Goal: Information Seeking & Learning: Learn about a topic

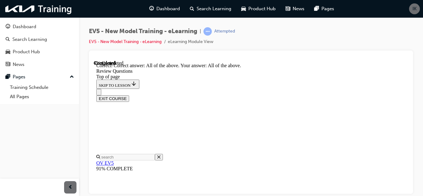
scroll to position [184, 0]
drag, startPoint x: 309, startPoint y: 147, endPoint x: 238, endPoint y: 131, distance: 72.4
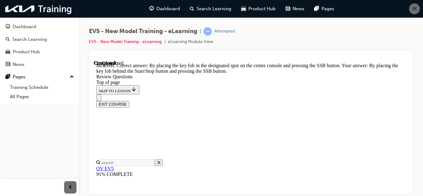
scroll to position [279, 0]
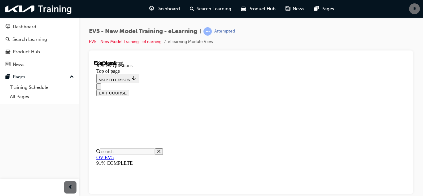
scroll to position [160, 0]
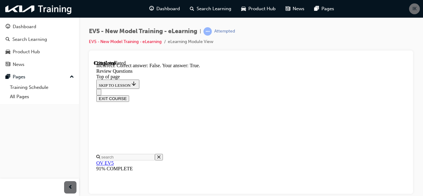
scroll to position [247, 0]
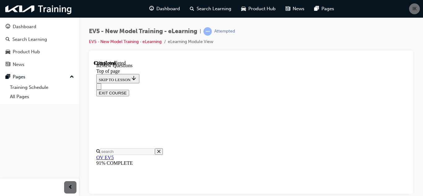
scroll to position [154, 0]
drag, startPoint x: 336, startPoint y: 175, endPoint x: 340, endPoint y: 177, distance: 4.0
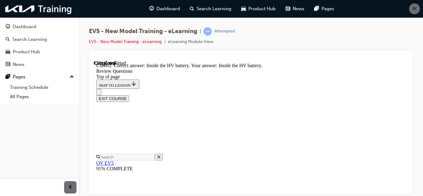
scroll to position [284, 0]
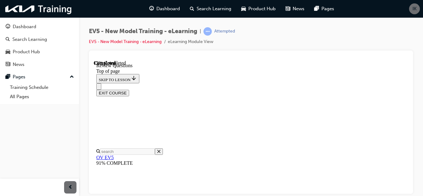
scroll to position [196, 0]
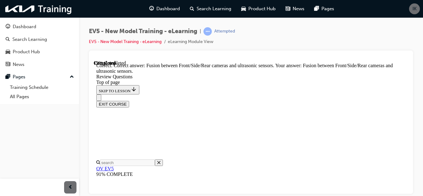
scroll to position [290, 0]
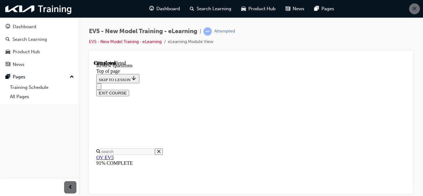
scroll to position [220, 0]
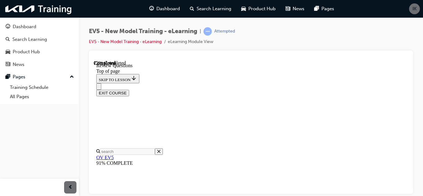
scroll to position [117, 0]
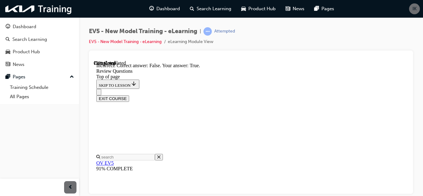
scroll to position [235, 0]
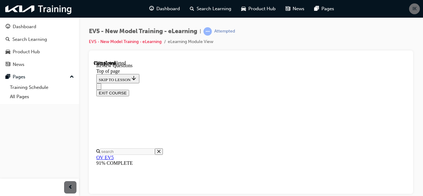
scroll to position [212, 0]
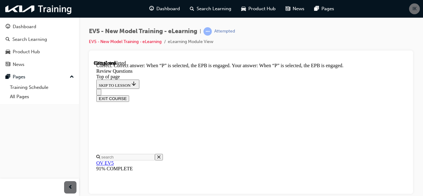
scroll to position [278, 0]
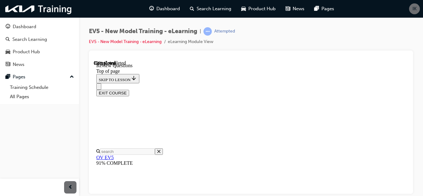
scroll to position [192, 0]
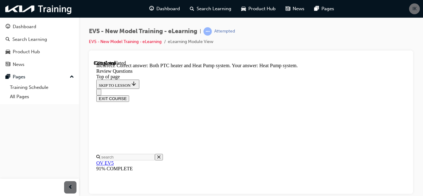
scroll to position [315, 0]
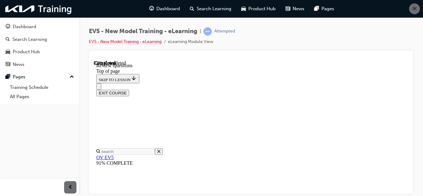
scroll to position [156, 0]
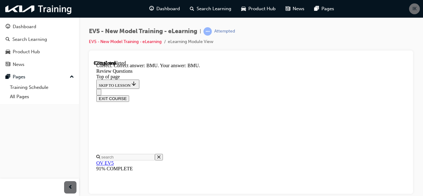
scroll to position [254, 0]
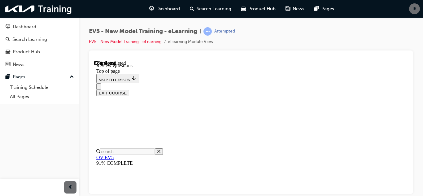
scroll to position [216, 0]
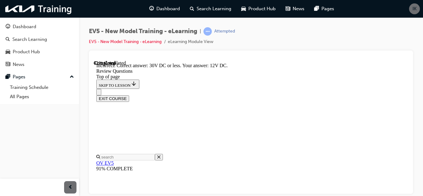
scroll to position [288, 0]
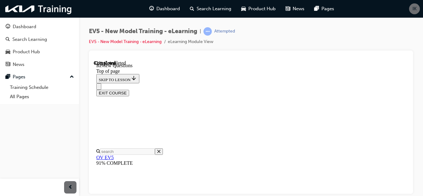
scroll to position [137, 0]
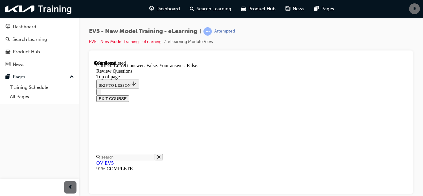
scroll to position [246, 0]
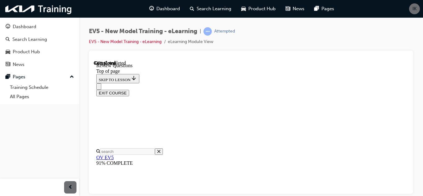
scroll to position [127, 0]
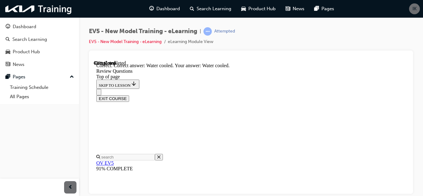
scroll to position [269, 0]
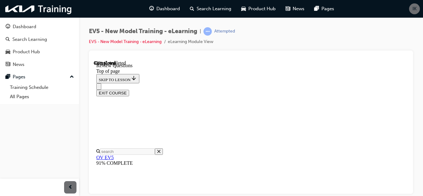
scroll to position [246, 0]
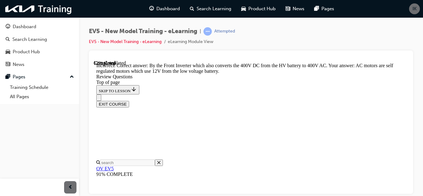
scroll to position [318, 0]
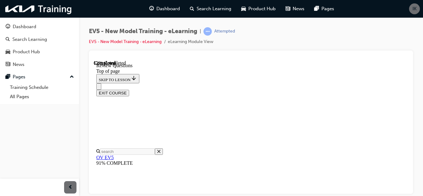
scroll to position [169, 0]
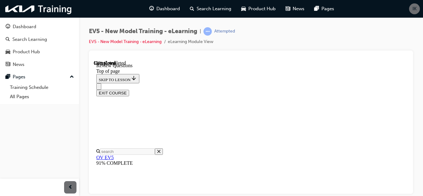
scroll to position [218, 0]
drag, startPoint x: 363, startPoint y: 149, endPoint x: 306, endPoint y: 116, distance: 65.9
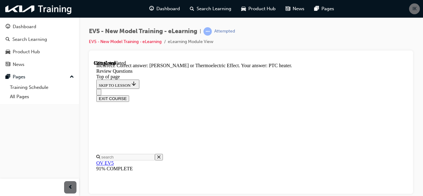
scroll to position [285, 0]
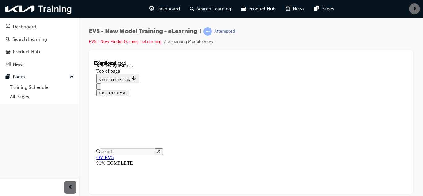
scroll to position [93, 0]
